Goal: Obtain resource: Download file/media

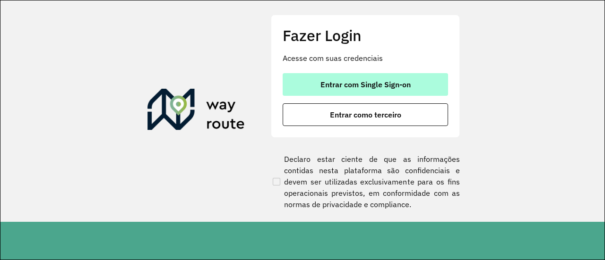
click at [348, 77] on button "Entrar com Single Sign-on" at bounding box center [365, 84] width 165 height 23
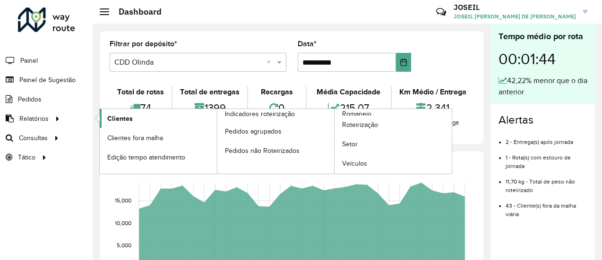
click at [116, 114] on span "Clientes" at bounding box center [120, 119] width 26 height 10
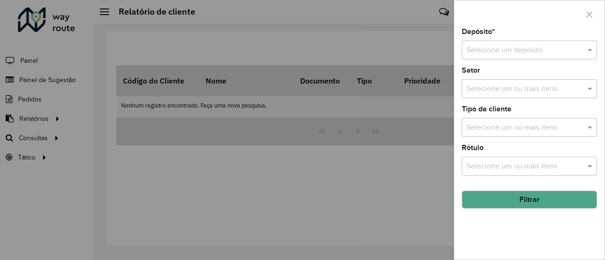
click at [486, 45] on input "text" at bounding box center [519, 50] width 107 height 11
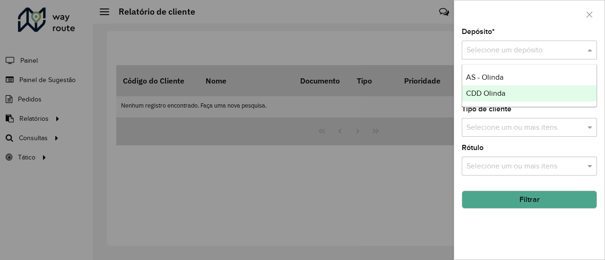
click at [491, 91] on span "CDD Olinda" at bounding box center [485, 93] width 39 height 8
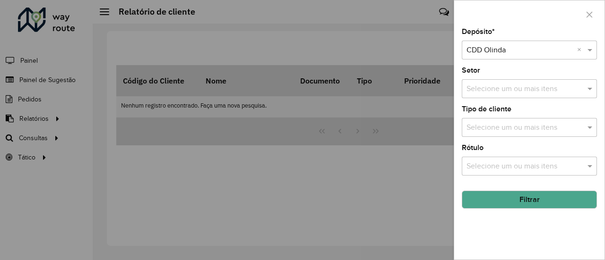
click at [520, 199] on button "Filtrar" at bounding box center [529, 200] width 135 height 18
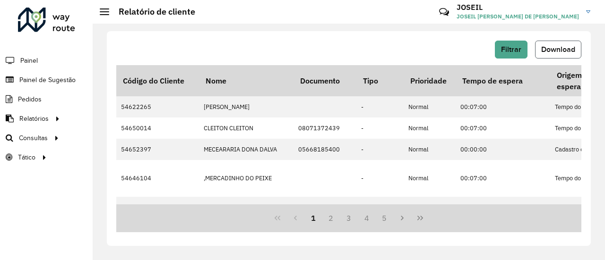
click at [559, 52] on span "Download" at bounding box center [558, 49] width 34 height 8
